Goal: Task Accomplishment & Management: Use online tool/utility

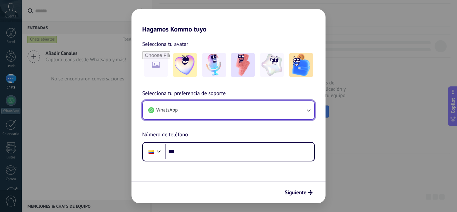
click at [189, 109] on button "WhatsApp" at bounding box center [228, 110] width 171 height 18
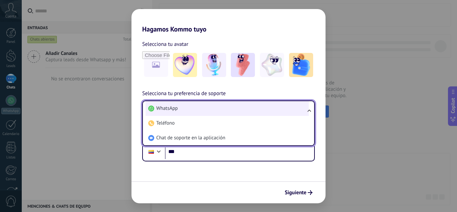
click at [184, 110] on li "WhatsApp" at bounding box center [227, 108] width 163 height 15
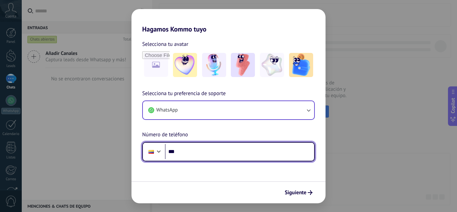
click at [186, 152] on input "***" at bounding box center [239, 151] width 149 height 15
type input "**********"
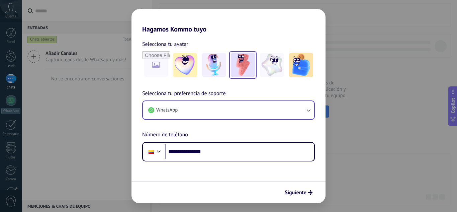
click at [247, 69] on img at bounding box center [243, 65] width 24 height 24
click at [295, 192] on span "Siguiente" at bounding box center [296, 192] width 22 height 5
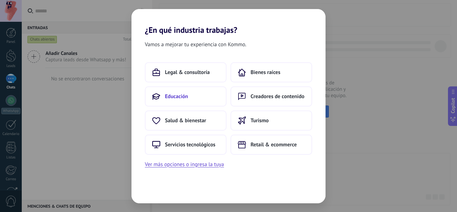
click at [183, 97] on span "Educación" at bounding box center [176, 96] width 23 height 7
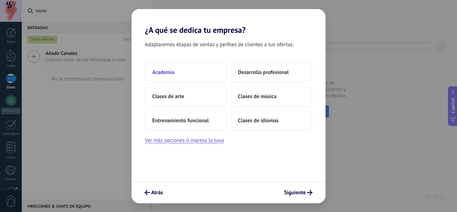
click at [172, 76] on button "Academia" at bounding box center [186, 72] width 82 height 20
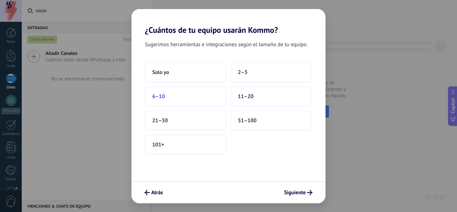
click at [187, 96] on button "6–10" at bounding box center [186, 96] width 82 height 20
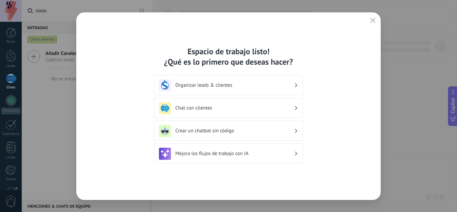
click at [226, 105] on h3 "Chat con clientes" at bounding box center [234, 108] width 119 height 6
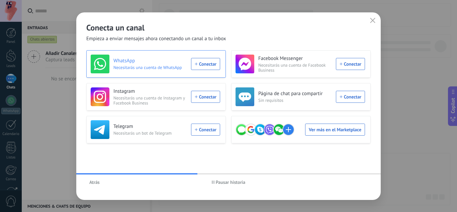
click at [195, 61] on div "WhatsApp Necesitarás una cuenta de WhatsApp Conectar" at bounding box center [156, 64] width 130 height 19
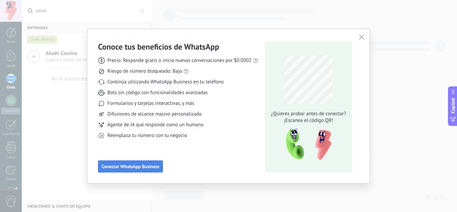
click at [138, 170] on button "Conectar WhatsApp Business" at bounding box center [130, 166] width 65 height 12
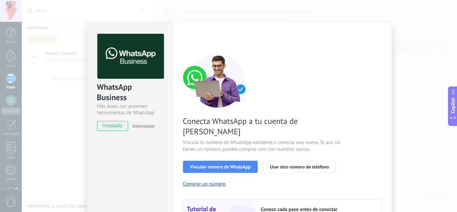
click at [424, 141] on div "WhatsApp Business Más leads con potentes herramientas de WhatsApp instalado Des…" at bounding box center [240, 106] width 436 height 212
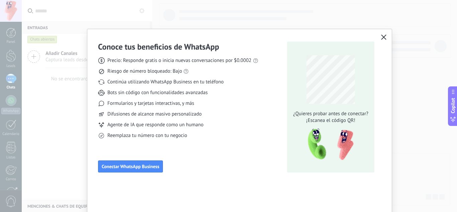
click at [385, 35] on icon "button" at bounding box center [383, 36] width 5 height 5
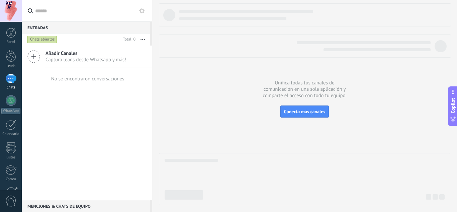
scroll to position [67, 0]
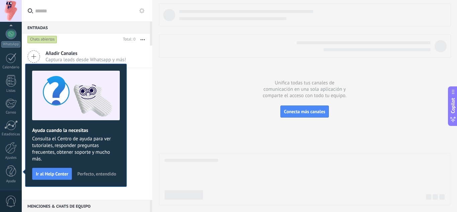
click at [89, 175] on span "Perfecto, entendido" at bounding box center [96, 173] width 39 height 5
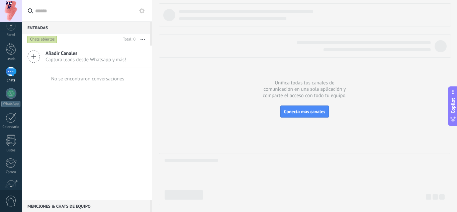
scroll to position [0, 0]
click at [10, 84] on link "Chats" at bounding box center [11, 82] width 22 height 16
click at [33, 57] on use at bounding box center [34, 57] width 12 height 12
click at [0, 0] on link "Plantillas" at bounding box center [0, 0] width 0 height 0
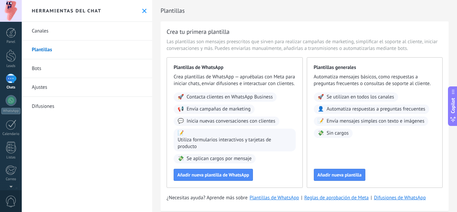
click at [106, 132] on div "Canales Plantillas Bots Ajustes Difusiones" at bounding box center [87, 117] width 131 height 190
click at [44, 31] on link "Canales" at bounding box center [87, 31] width 131 height 19
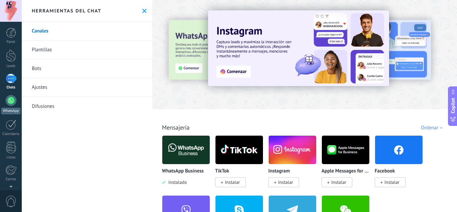
click at [11, 102] on div at bounding box center [11, 100] width 11 height 11
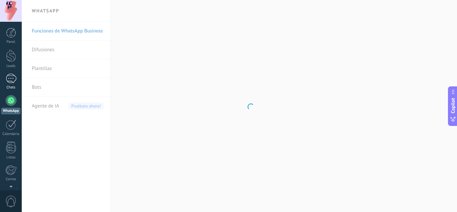
click at [11, 76] on div at bounding box center [11, 79] width 11 height 10
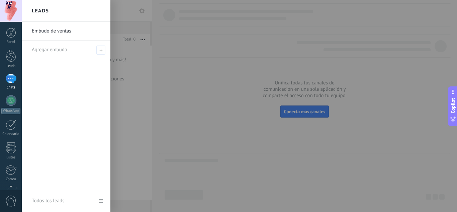
click at [9, 76] on div at bounding box center [11, 79] width 11 height 10
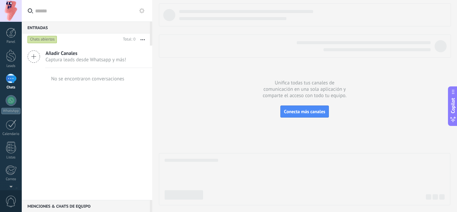
click at [9, 76] on div at bounding box center [11, 79] width 11 height 10
click at [7, 83] on div at bounding box center [11, 79] width 11 height 10
click at [40, 39] on div "Chats abiertos" at bounding box center [42, 40] width 30 height 8
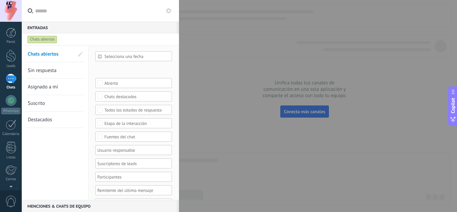
click at [50, 38] on div "Chats abiertos" at bounding box center [42, 40] width 30 height 8
click at [9, 80] on div at bounding box center [11, 79] width 11 height 10
click at [233, 66] on div at bounding box center [228, 106] width 457 height 212
